Goal: Task Accomplishment & Management: Understand process/instructions

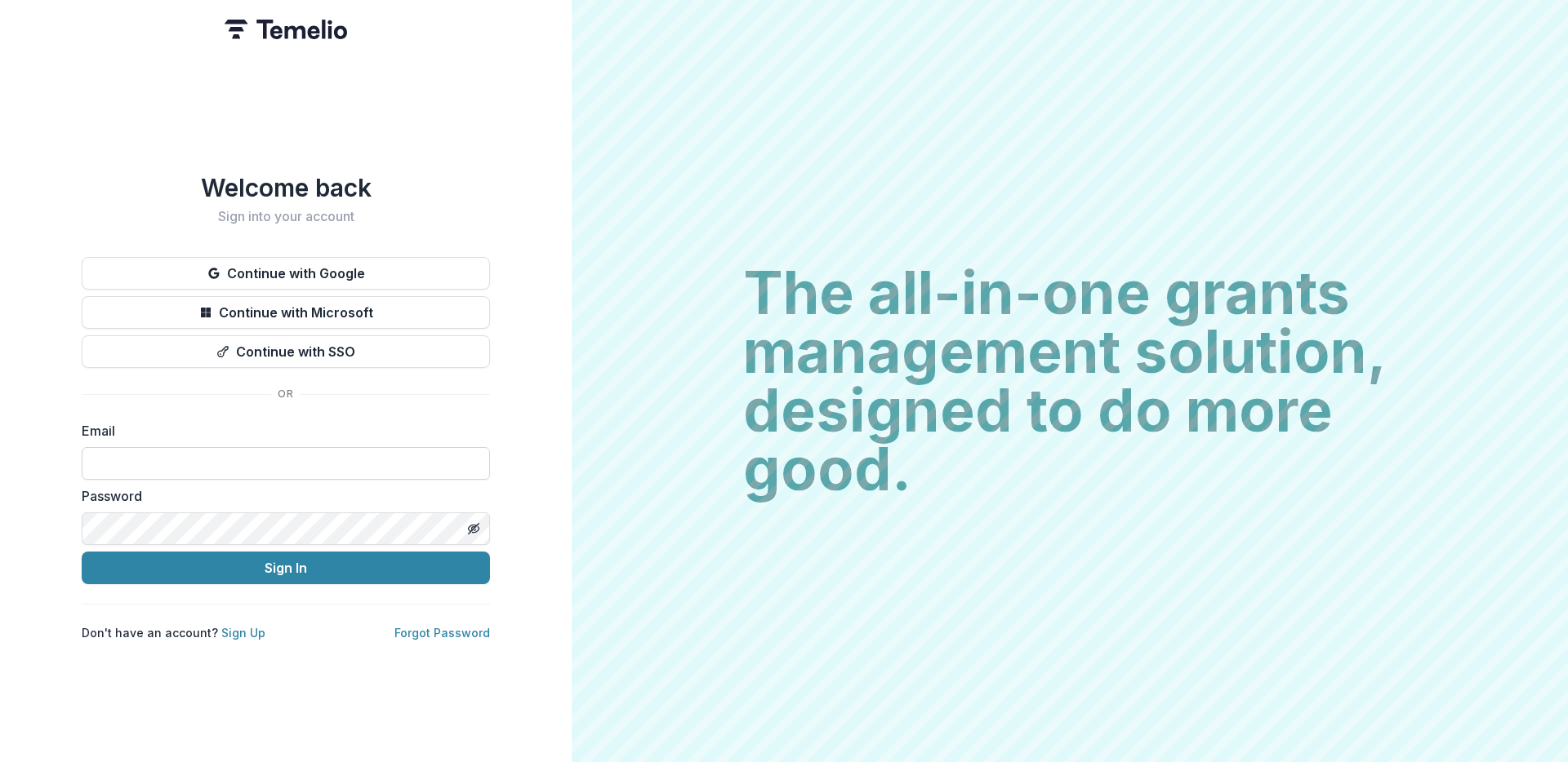
click at [312, 464] on input at bounding box center [286, 463] width 409 height 32
type input "**********"
click at [261, 565] on button "Sign In" at bounding box center [286, 568] width 409 height 32
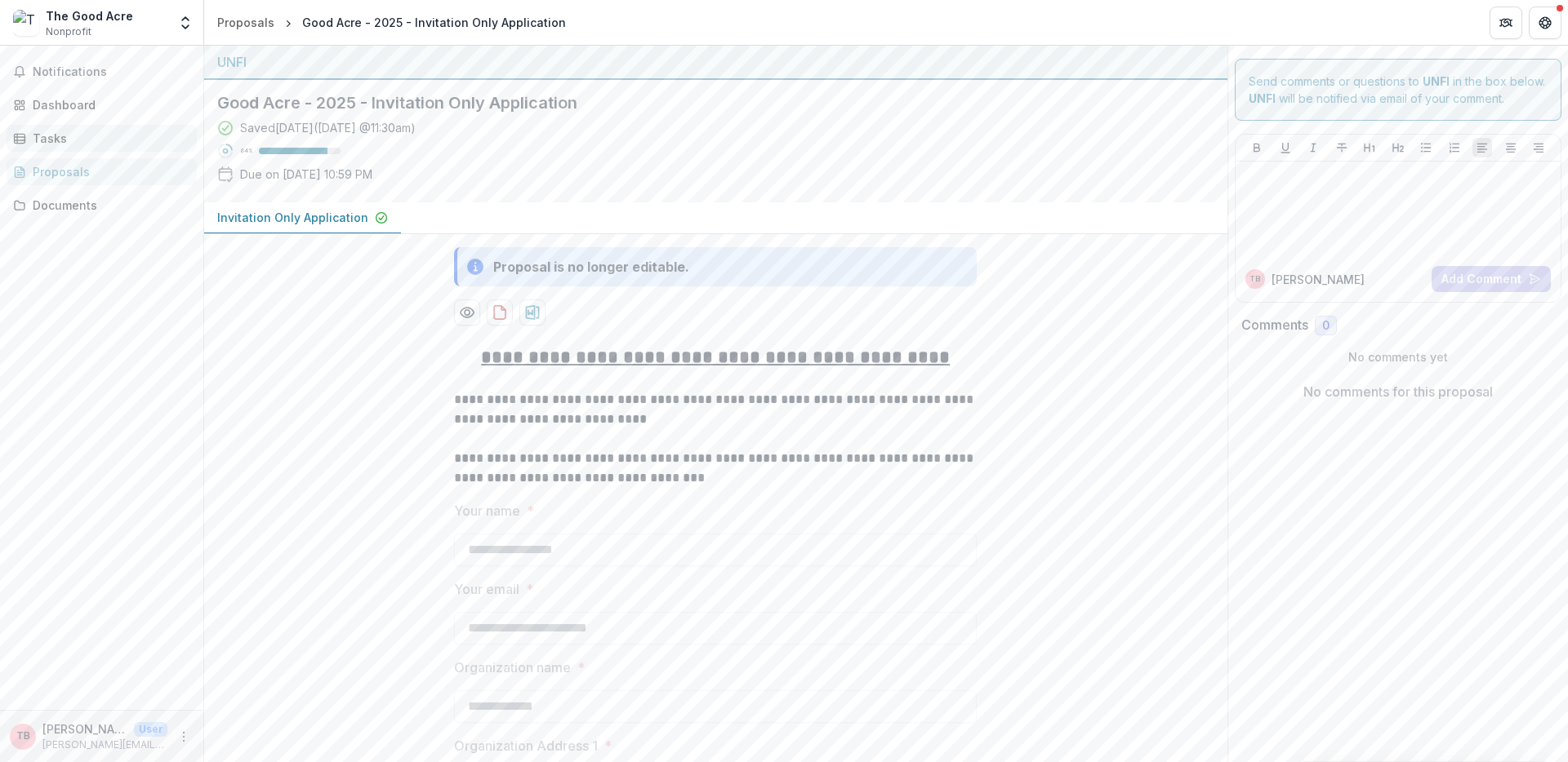
click at [62, 147] on link "Tasks" at bounding box center [102, 139] width 191 height 27
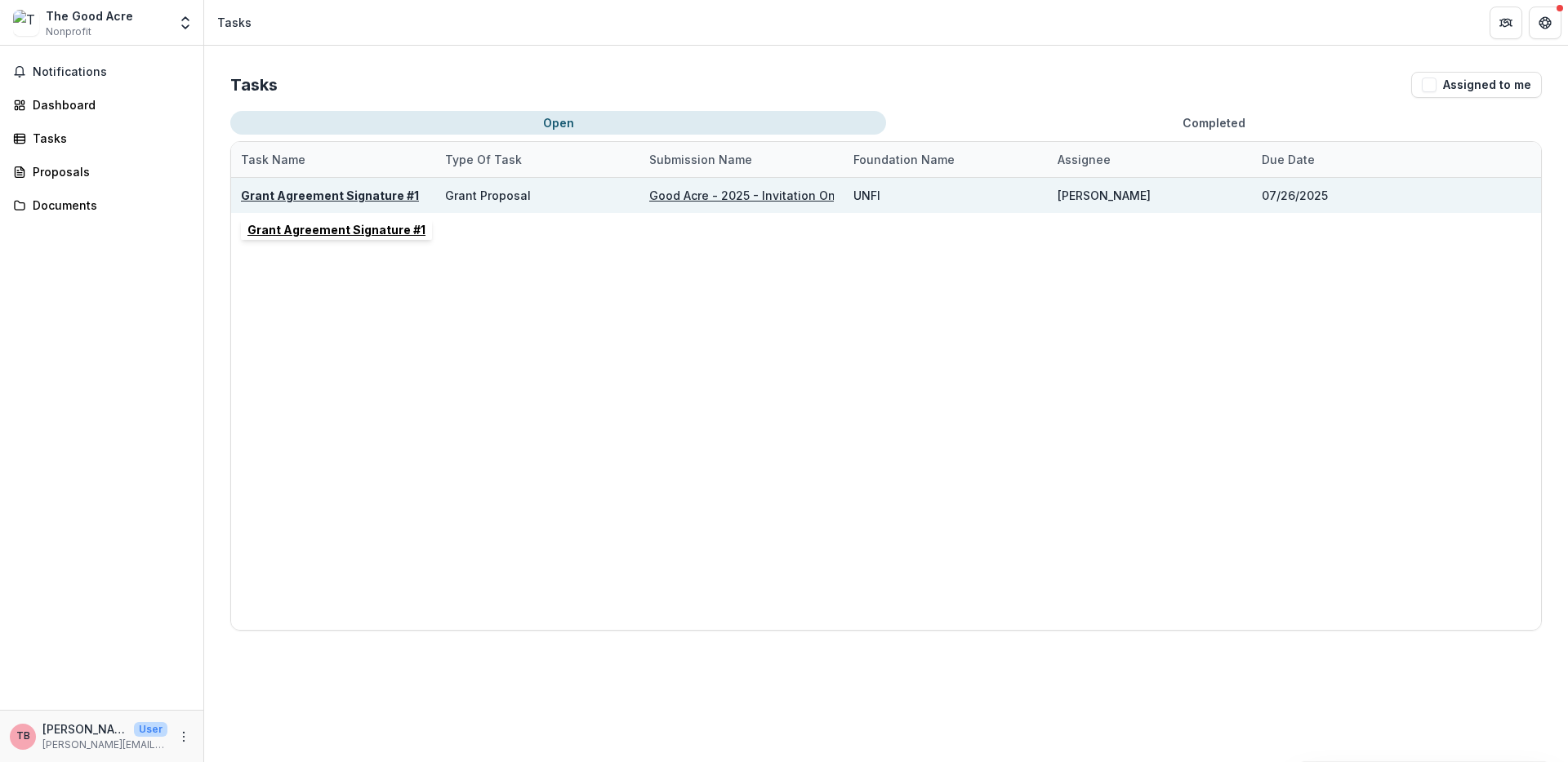
click at [325, 196] on u "Grant Agreement Signature #1" at bounding box center [329, 195] width 178 height 14
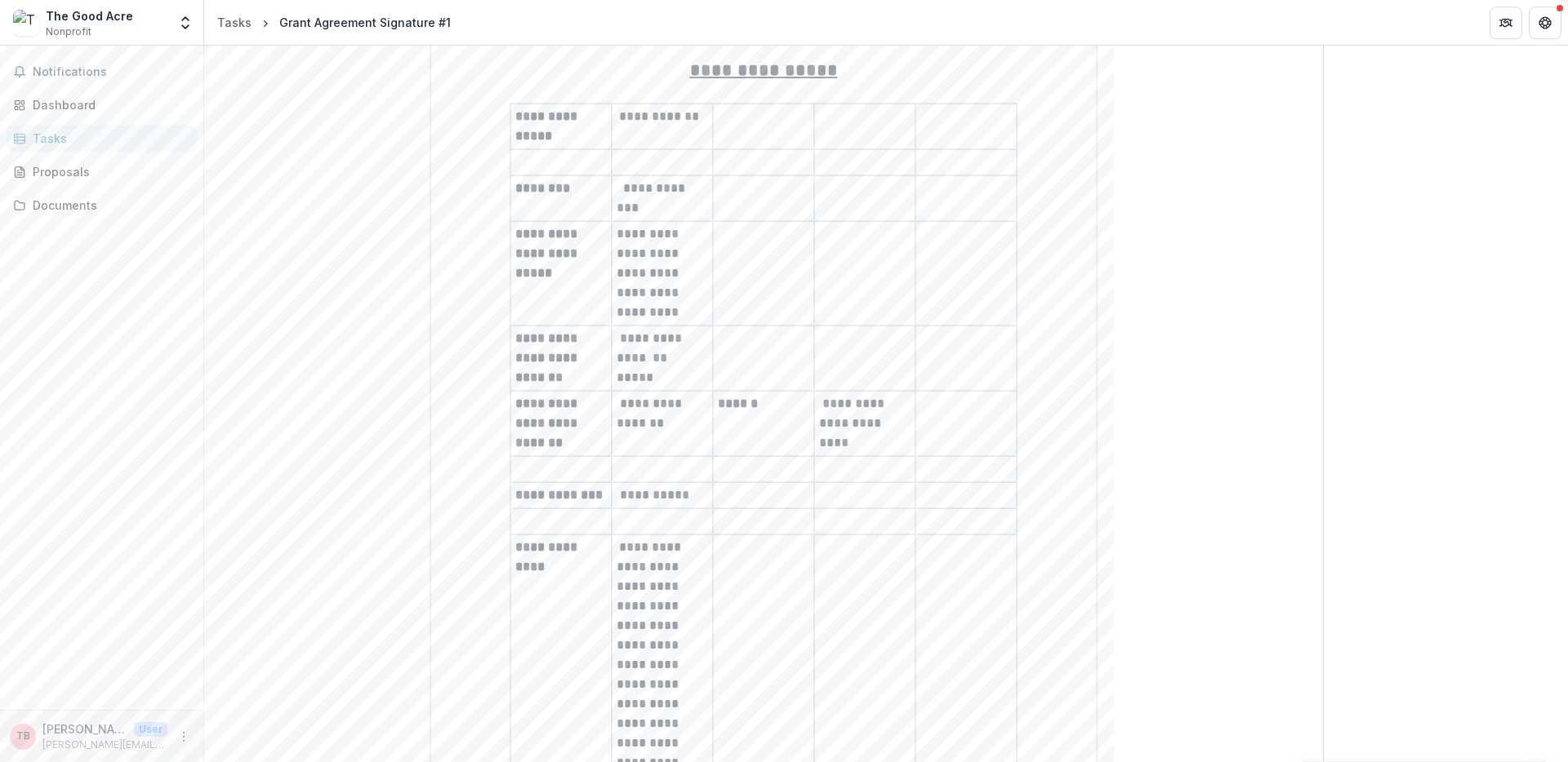
scroll to position [374, 0]
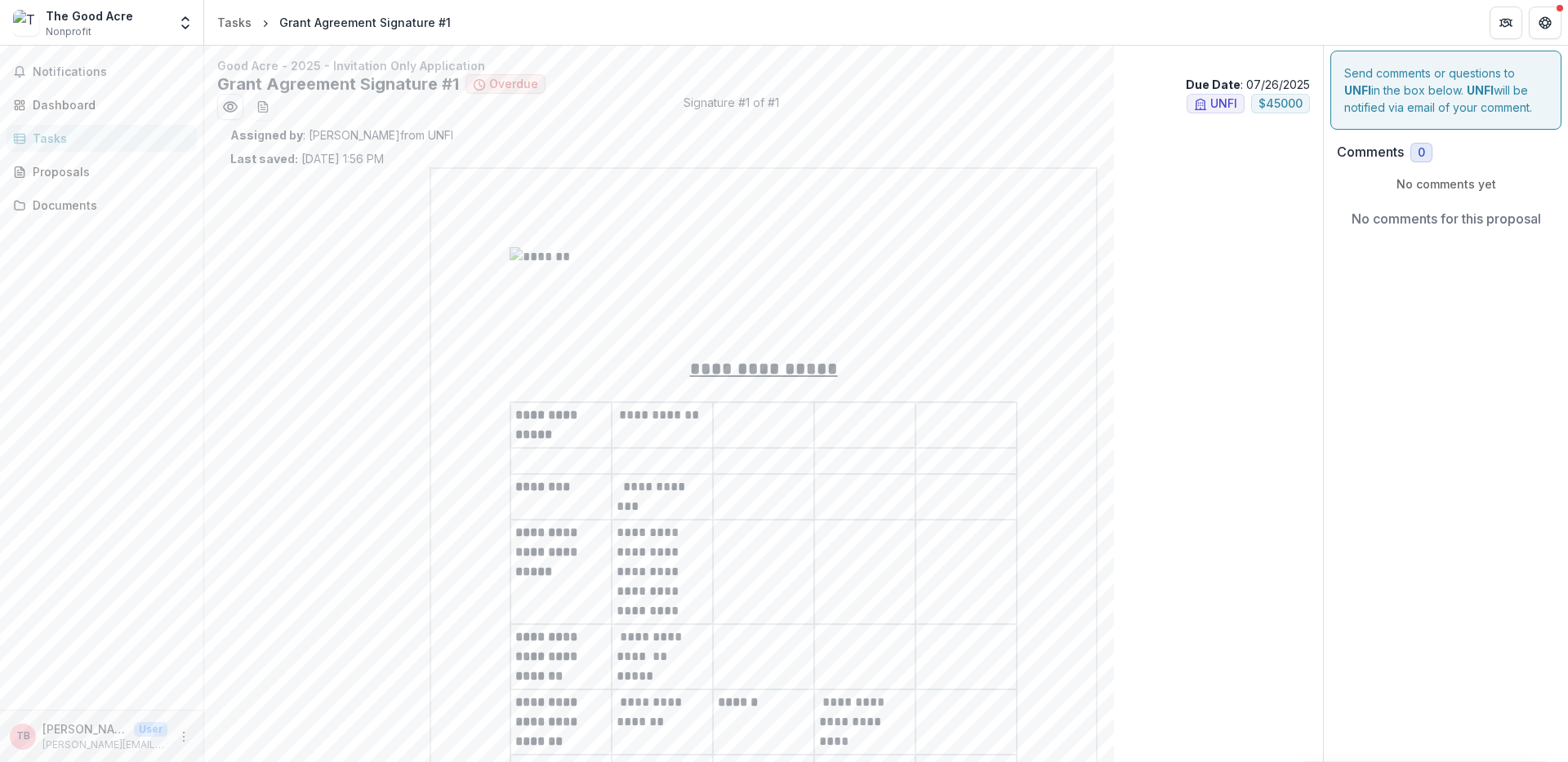
scroll to position [0, 0]
click at [270, 110] on button "download-word-button" at bounding box center [263, 108] width 26 height 26
click at [226, 111] on icon "Preview 3b0a0063-204e-41ba-b2f1-57a6fddb953f.pdf" at bounding box center [230, 108] width 13 height 10
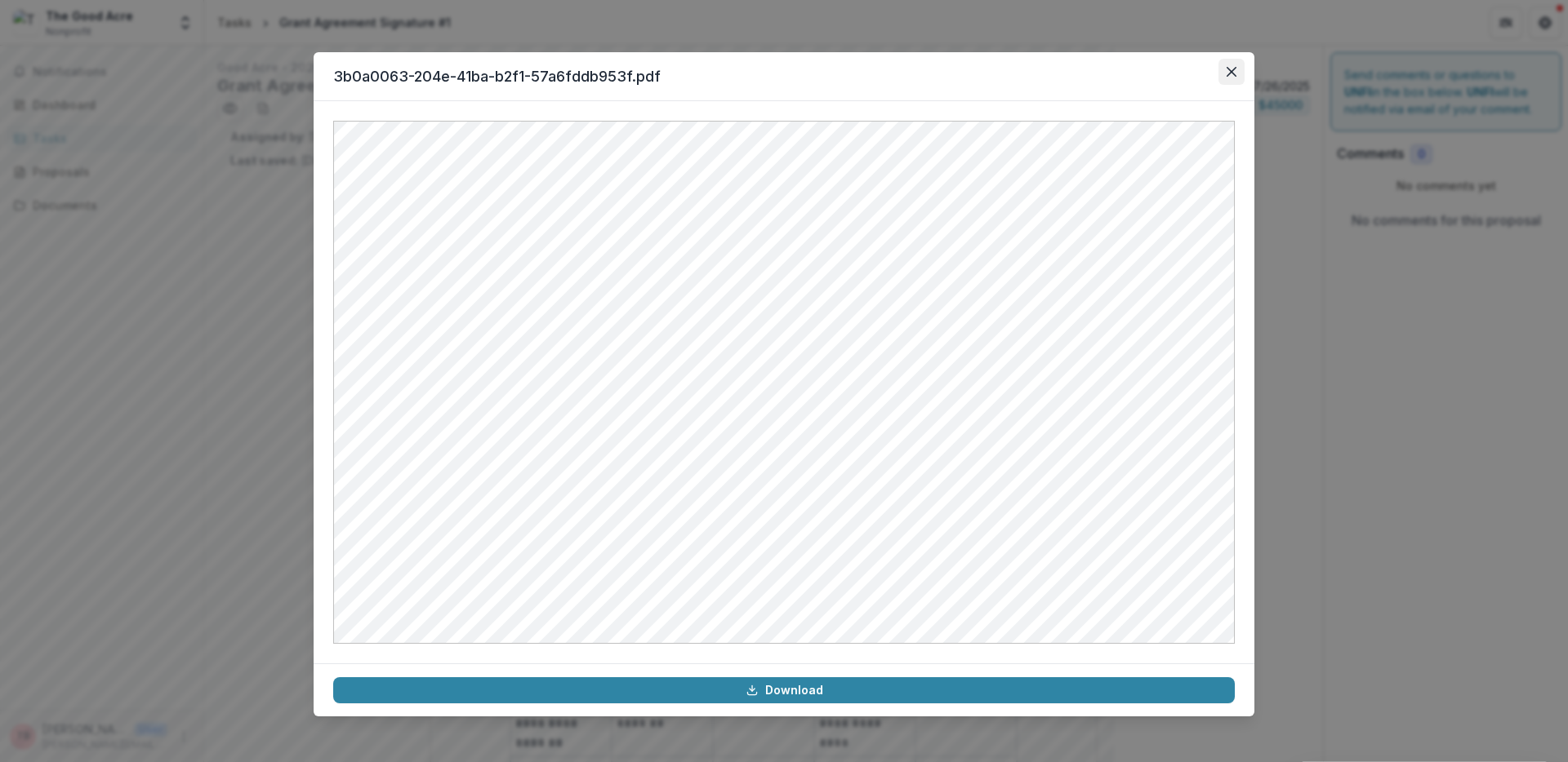
click at [1232, 76] on icon "Close" at bounding box center [1232, 71] width 10 height 10
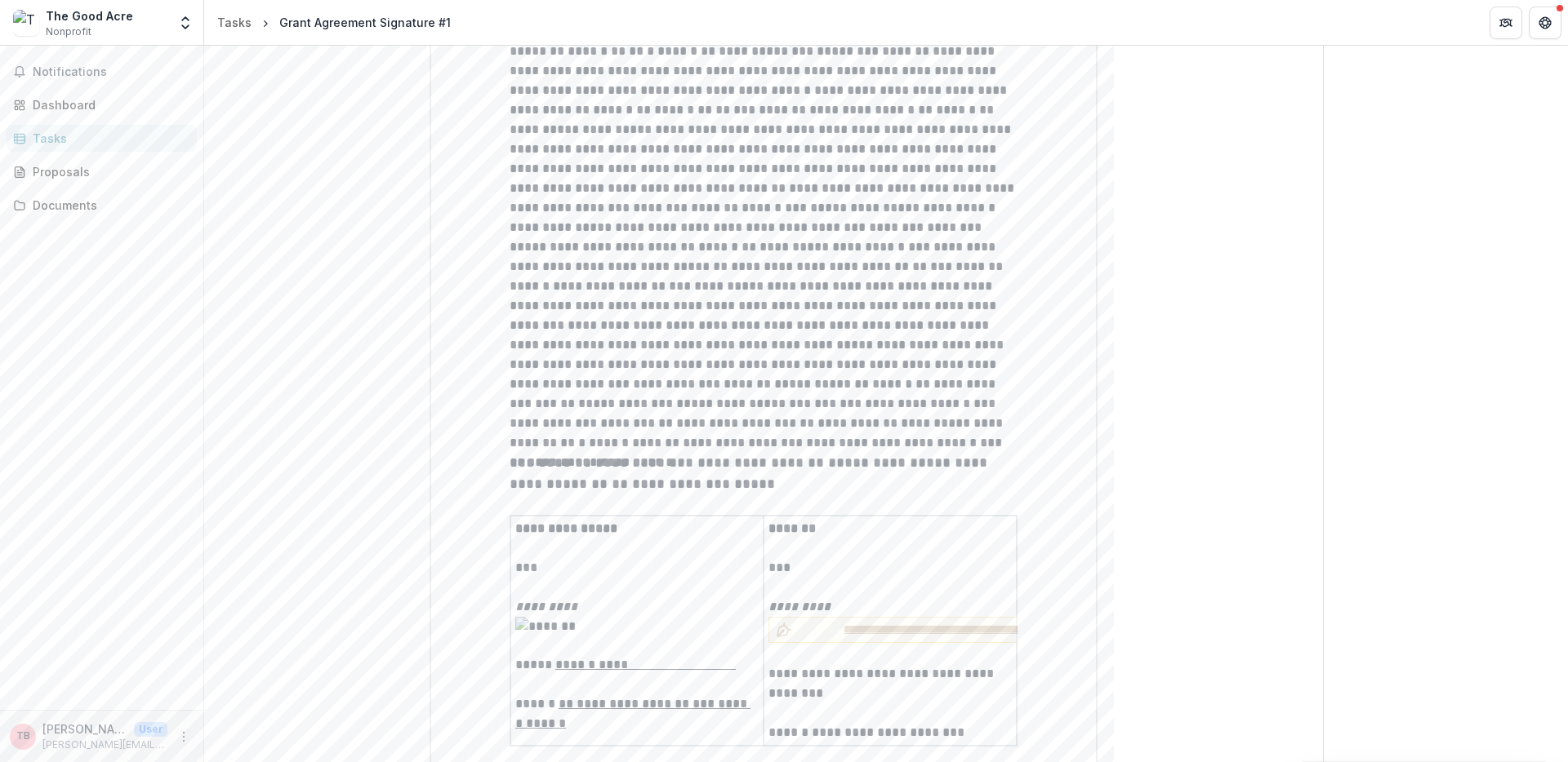
scroll to position [3443, 0]
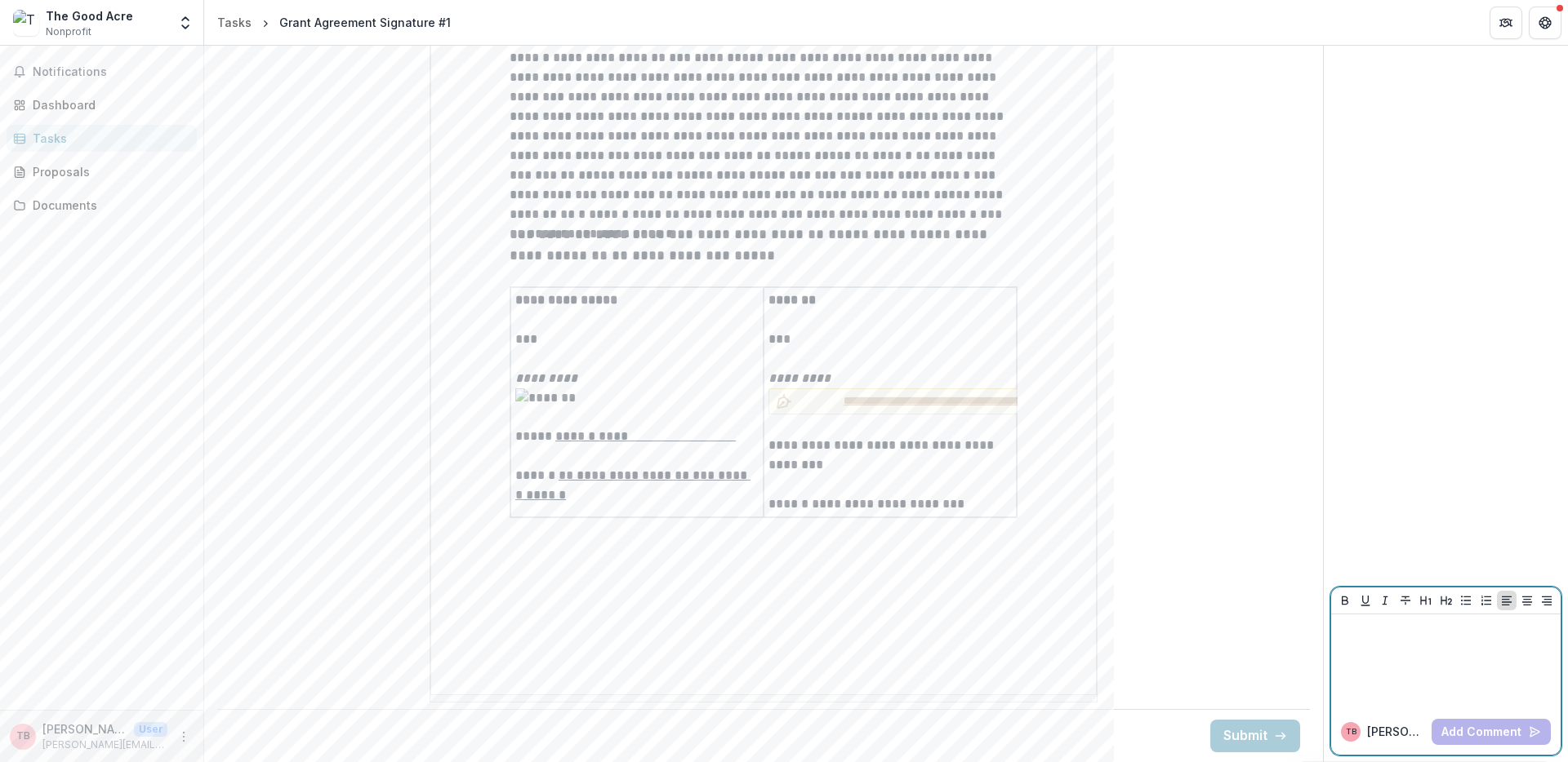
click at [1391, 638] on p at bounding box center [1445, 630] width 216 height 18
click at [1458, 703] on div at bounding box center [1445, 661] width 230 height 95
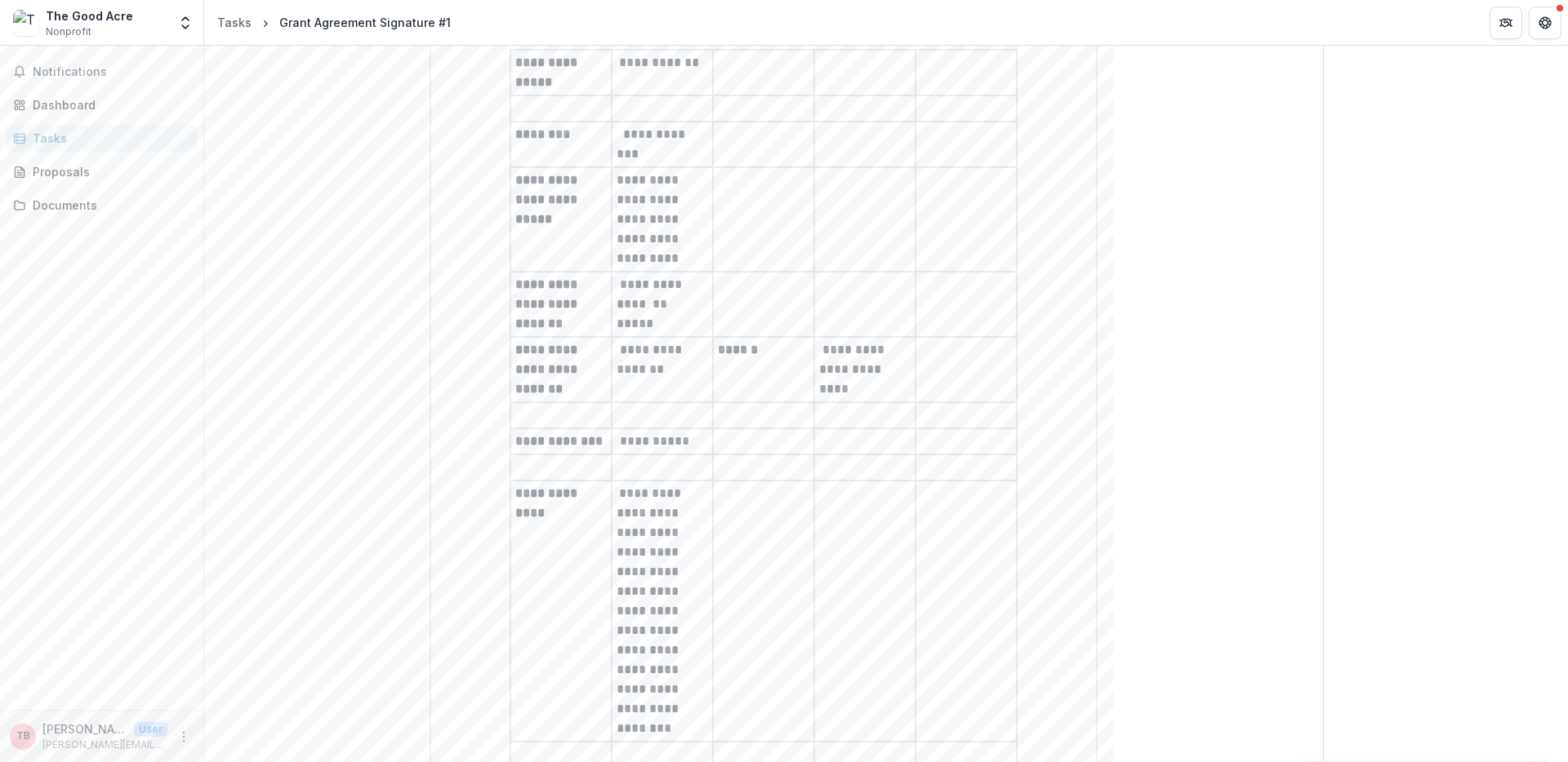
scroll to position [0, 0]
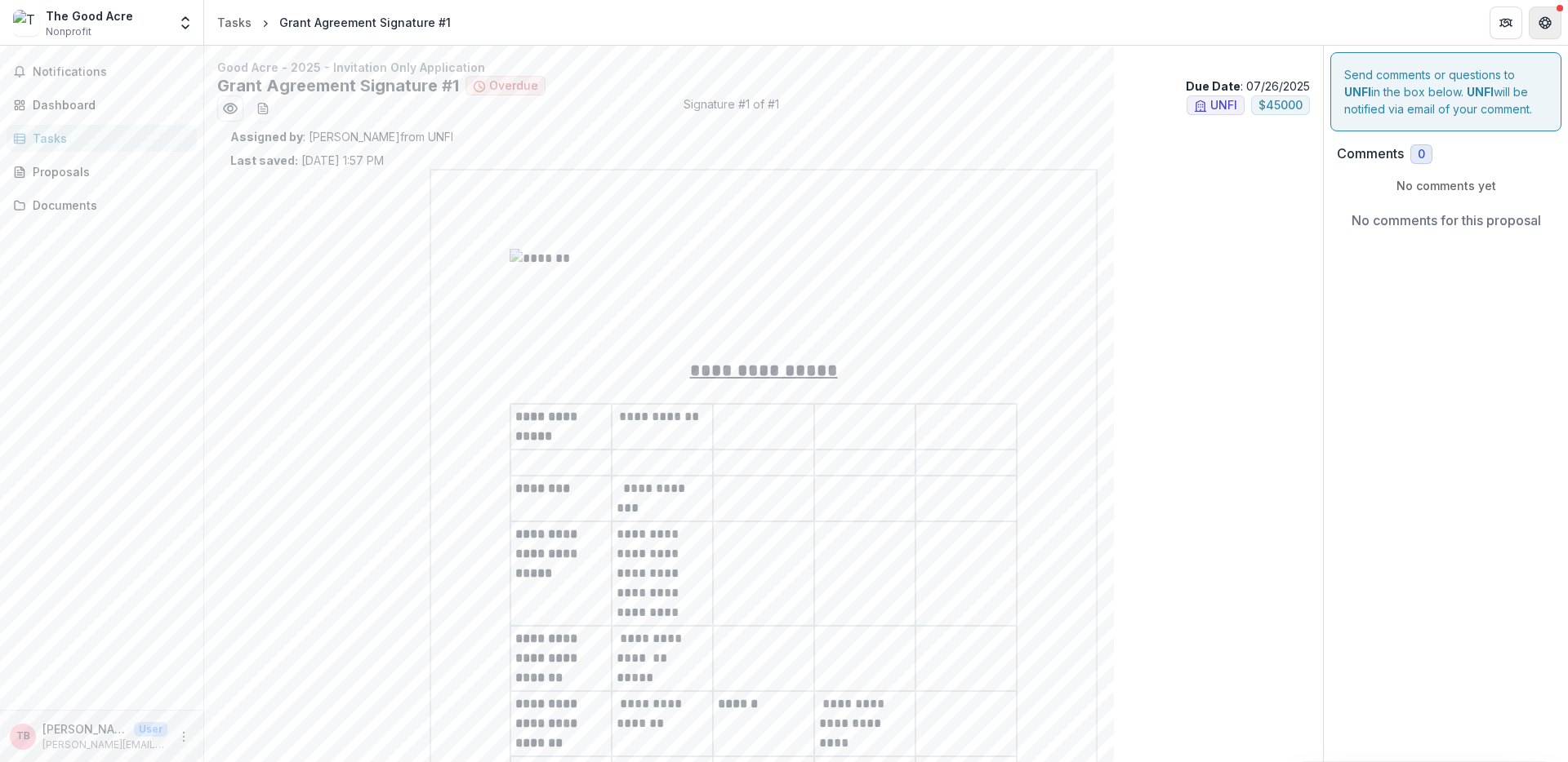
click at [1549, 20] on icon "Get Help" at bounding box center [1547, 19] width 3 height 3
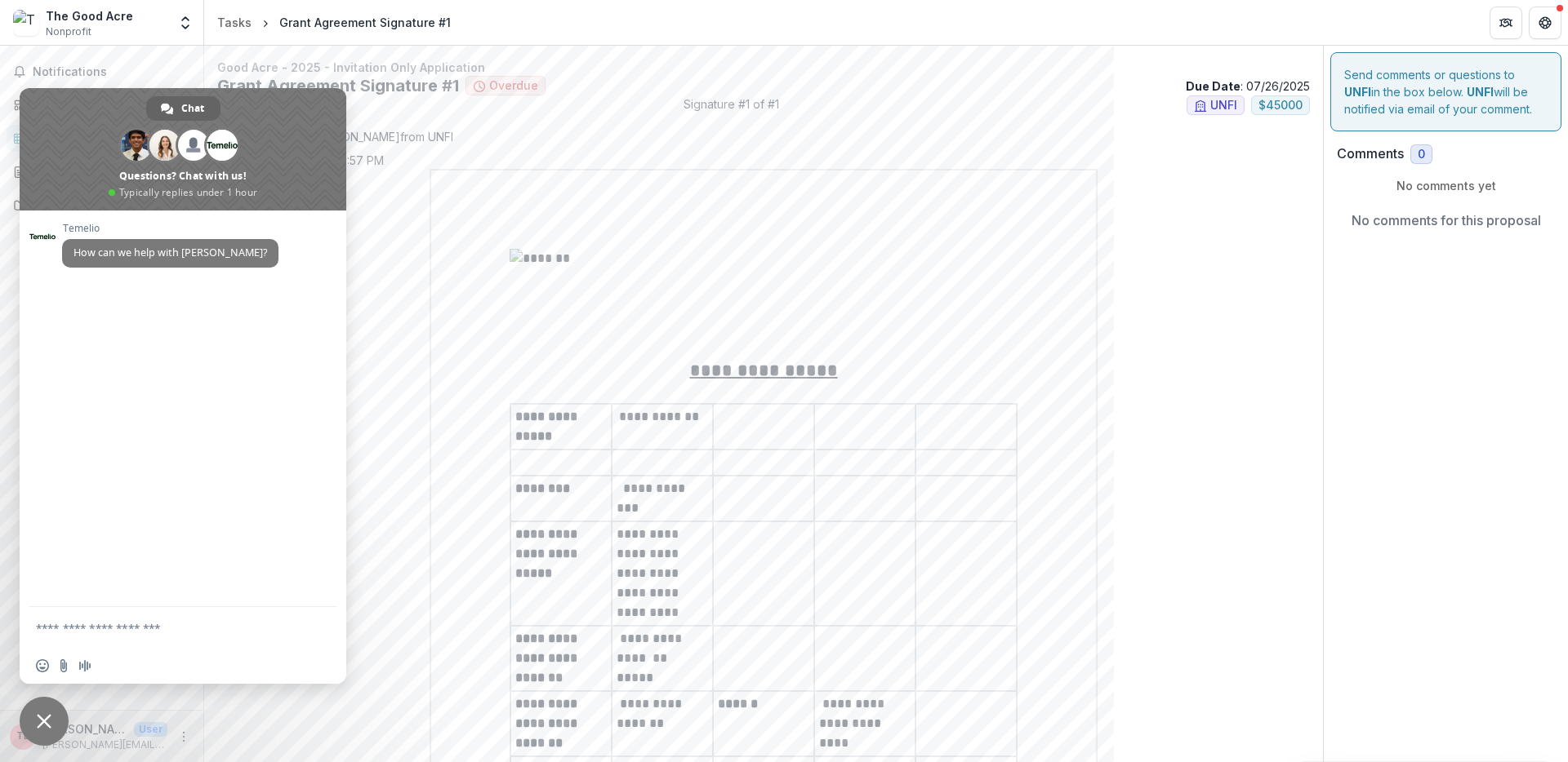
click at [45, 714] on span "Close chat" at bounding box center [44, 721] width 15 height 15
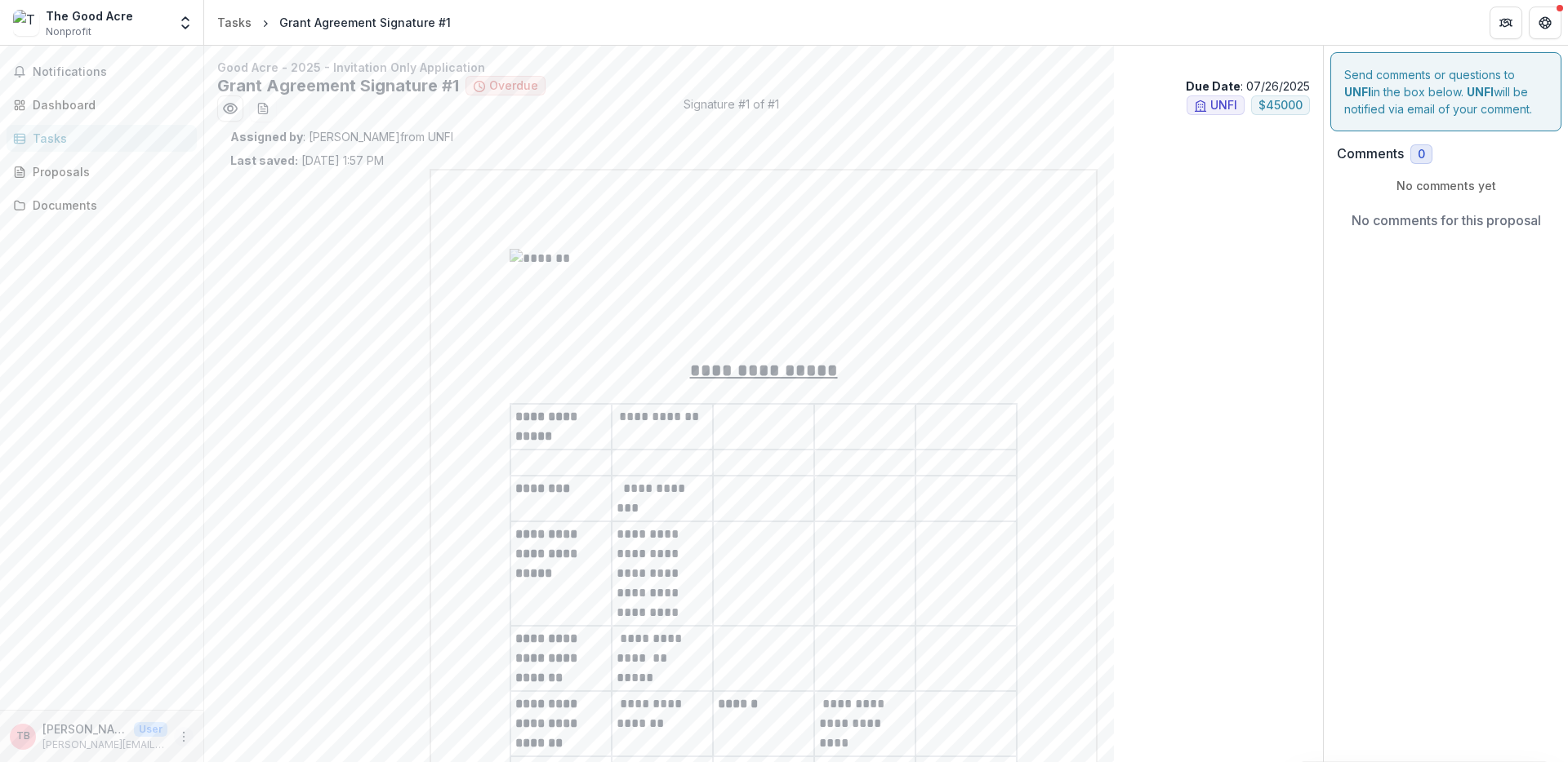
click at [181, 739] on icon "More" at bounding box center [183, 737] width 13 height 13
click at [236, 724] on button "Logout" at bounding box center [291, 729] width 175 height 27
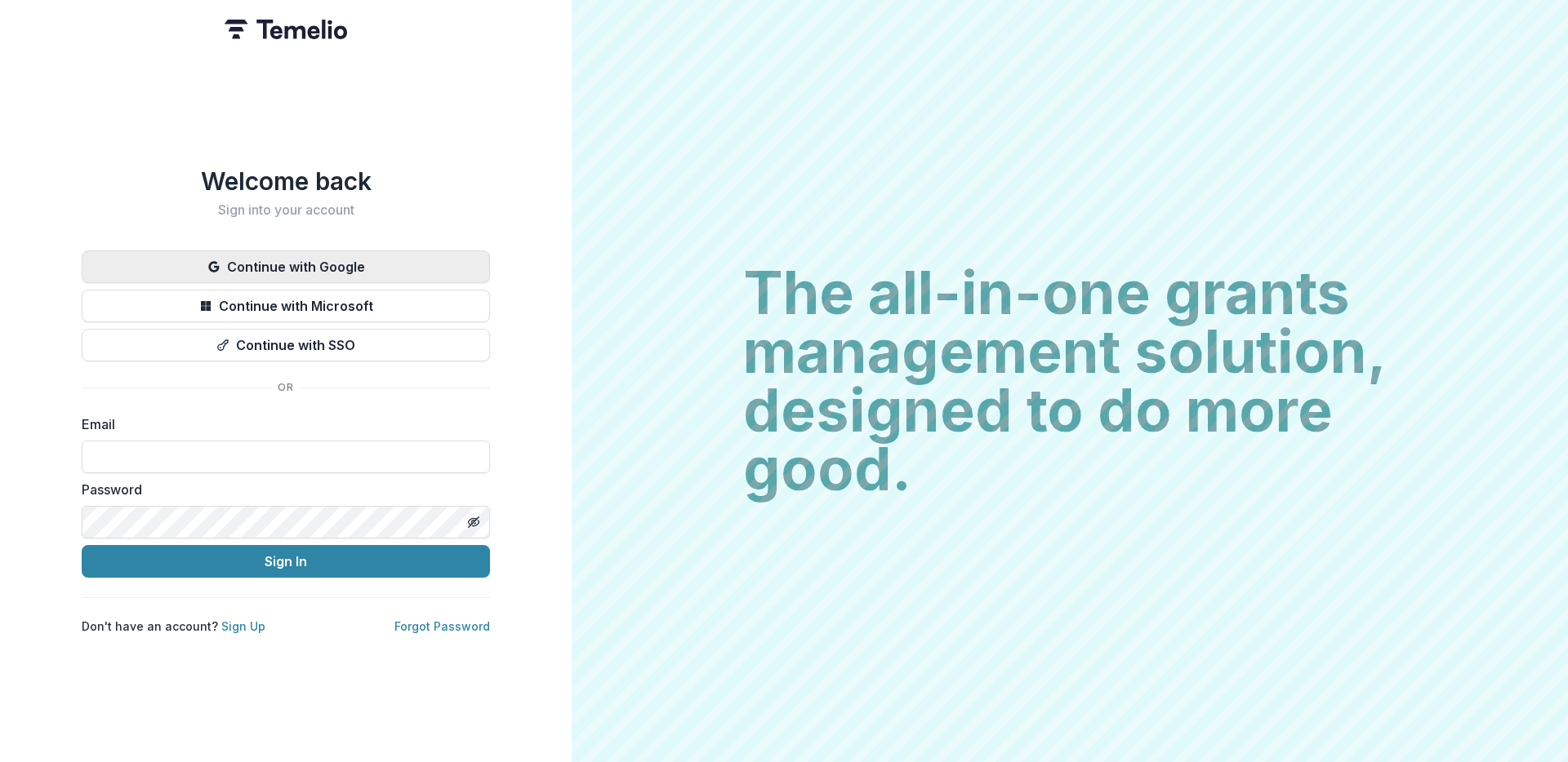
click at [359, 260] on button "Continue with Google" at bounding box center [286, 266] width 409 height 32
